Goal: Task Accomplishment & Management: Manage account settings

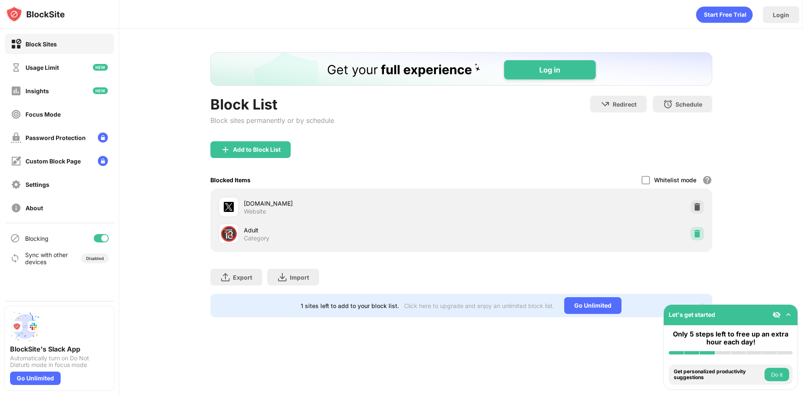
click at [700, 231] on img at bounding box center [697, 233] width 8 height 8
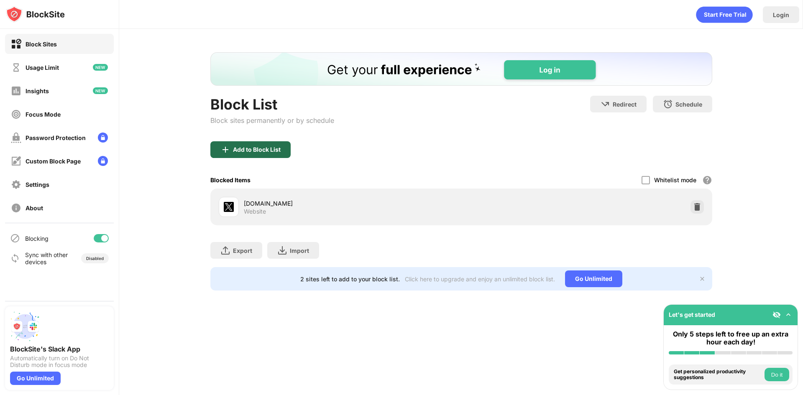
click at [283, 145] on div "Add to Block List" at bounding box center [250, 149] width 80 height 17
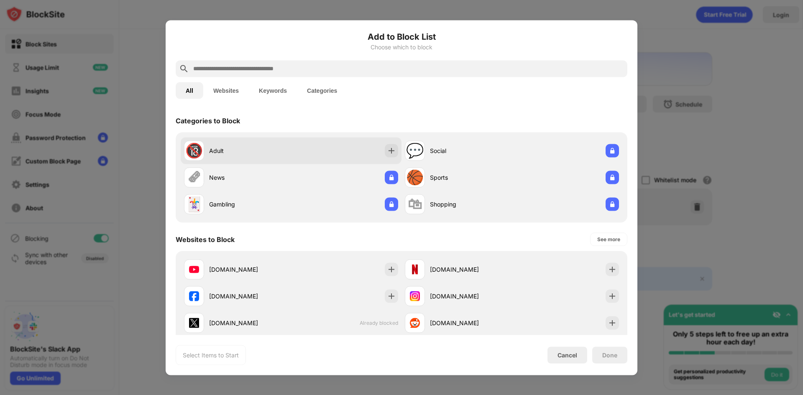
click at [365, 150] on div "🔞 Adult" at bounding box center [291, 150] width 221 height 27
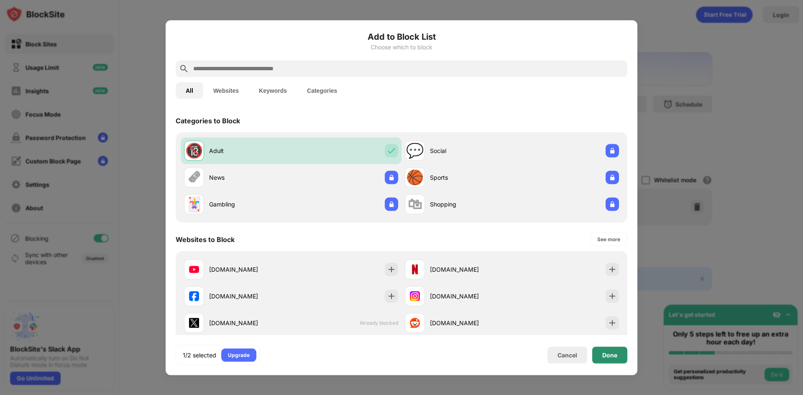
click at [612, 357] on div "Done" at bounding box center [609, 355] width 15 height 7
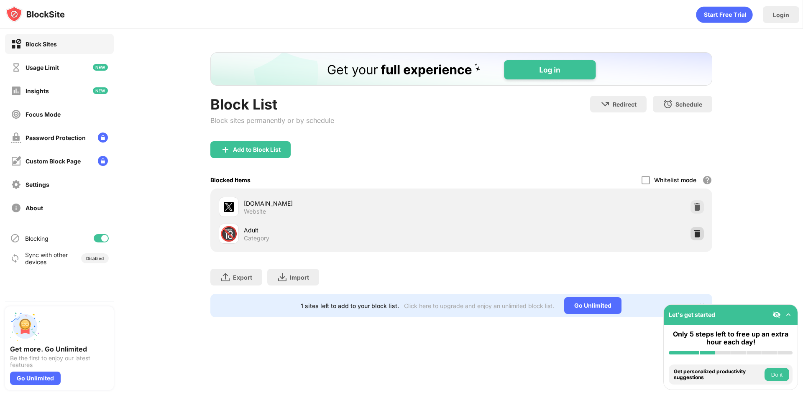
click at [696, 229] on div at bounding box center [696, 233] width 13 height 13
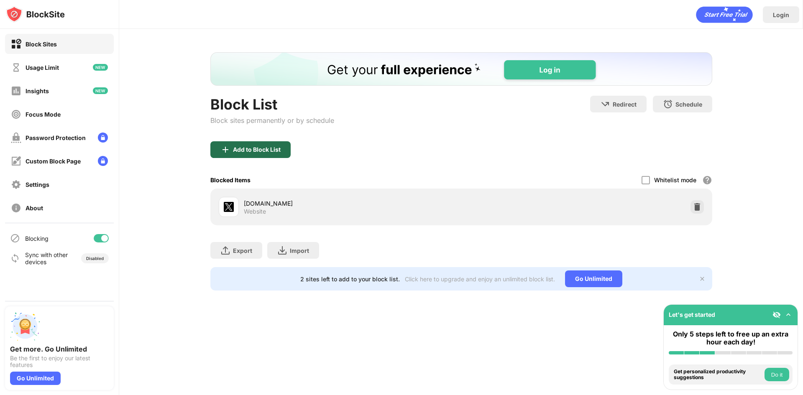
click at [275, 147] on div "Add to Block List" at bounding box center [257, 149] width 48 height 7
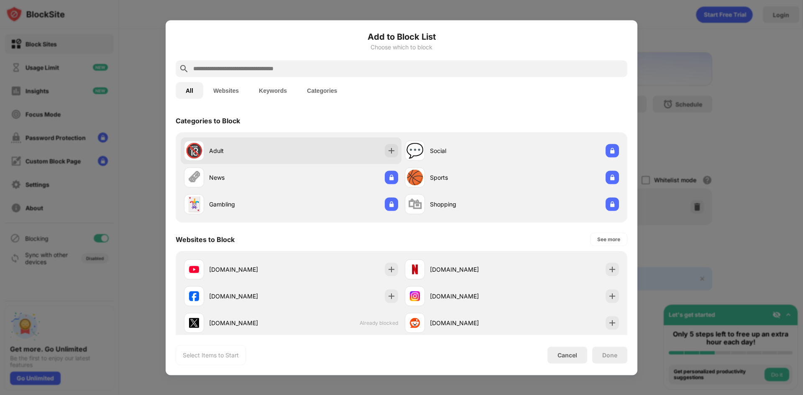
click at [270, 153] on div "Adult" at bounding box center [250, 150] width 82 height 9
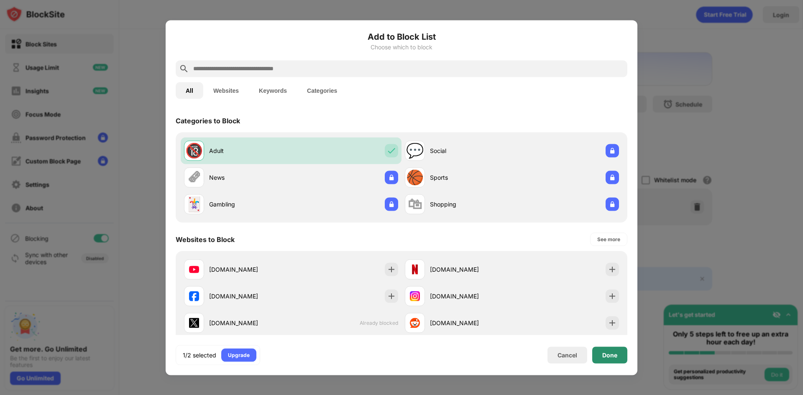
click at [610, 354] on div "Done" at bounding box center [609, 355] width 15 height 7
